Goal: Find specific page/section: Find specific page/section

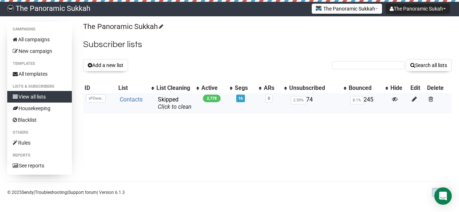
click at [134, 102] on link "Contacts" at bounding box center [131, 99] width 23 height 7
click at [136, 99] on link "Contacts" at bounding box center [131, 99] width 23 height 7
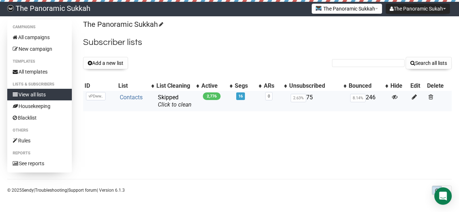
click at [127, 95] on link "Contacts" at bounding box center [131, 97] width 23 height 7
